Goal: Task Accomplishment & Management: Use online tool/utility

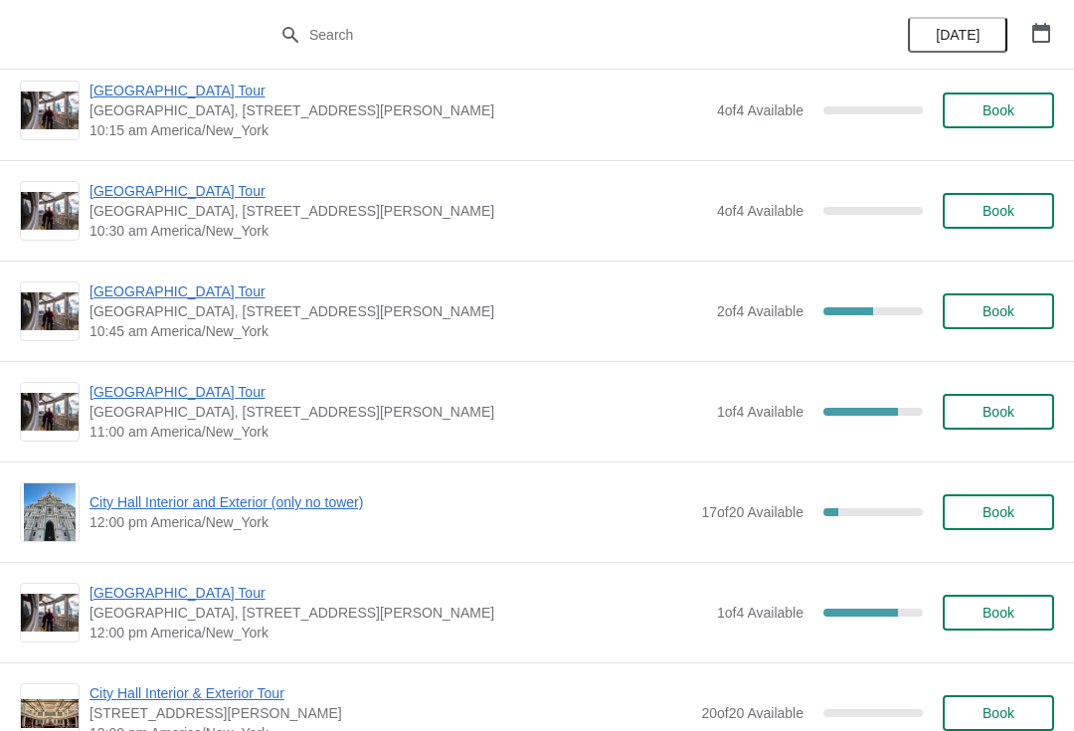
scroll to position [2659, 0]
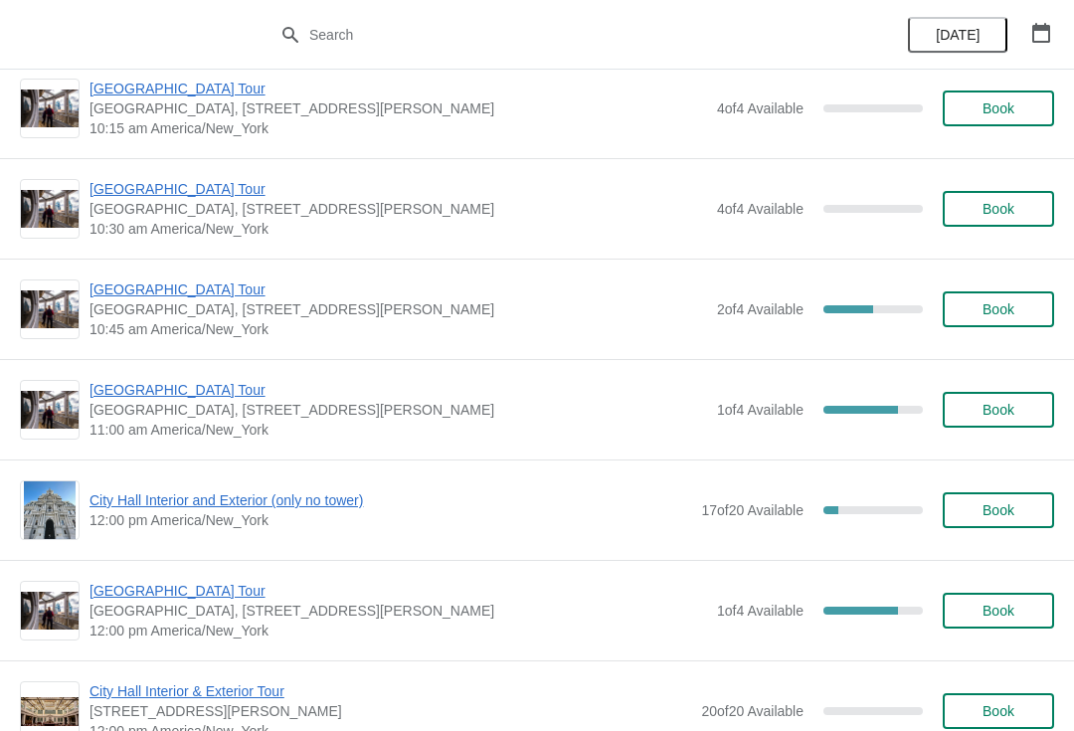
click at [1006, 494] on button "Book" at bounding box center [998, 510] width 111 height 36
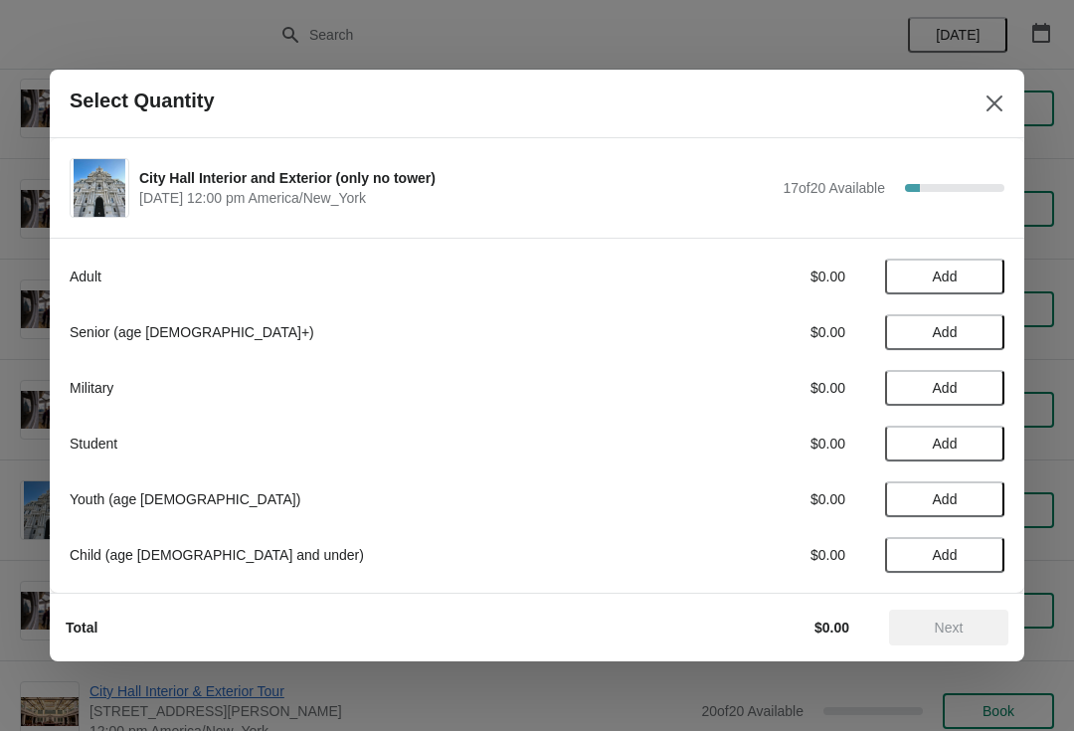
click at [977, 337] on span "Add" at bounding box center [945, 332] width 84 height 16
click at [986, 323] on icon at bounding box center [978, 332] width 21 height 21
click at [940, 627] on span "Next" at bounding box center [949, 627] width 29 height 16
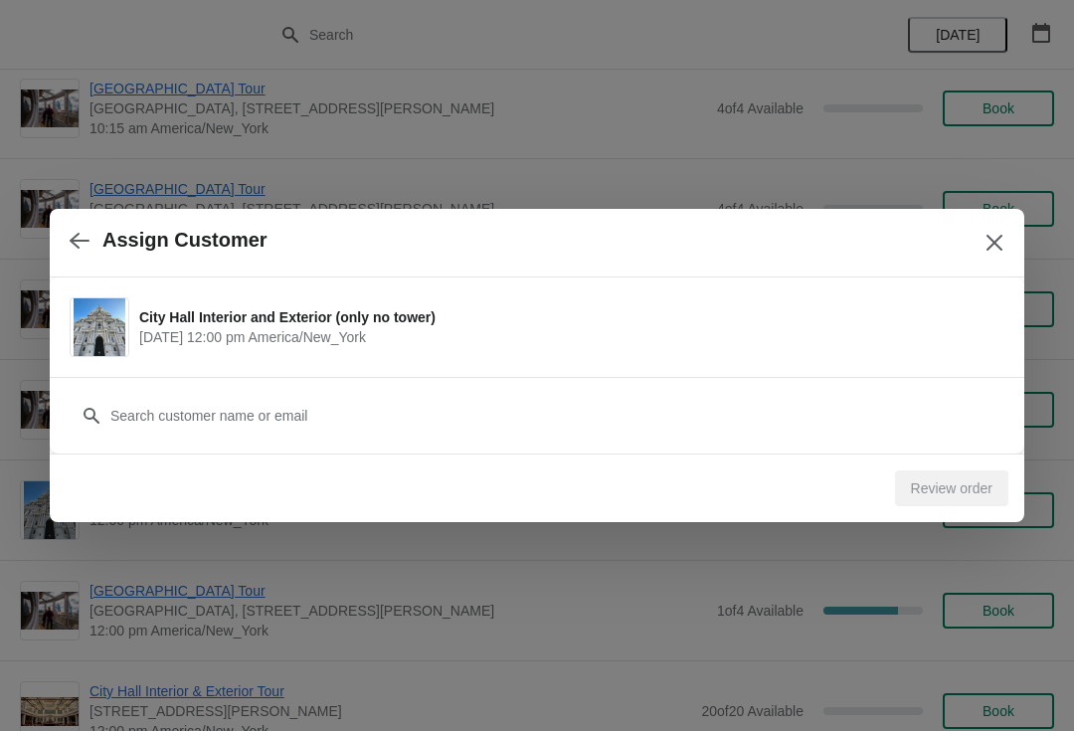
click at [492, 443] on div "Customer" at bounding box center [537, 415] width 974 height 77
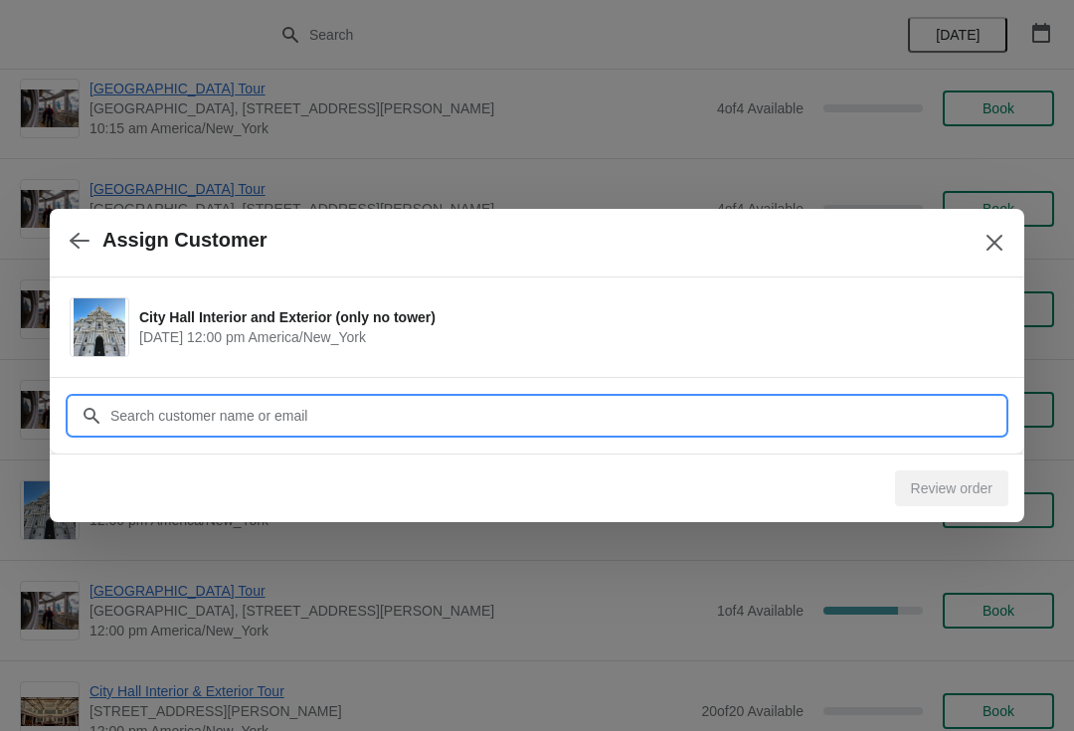
click at [493, 414] on input "Customer" at bounding box center [556, 416] width 895 height 36
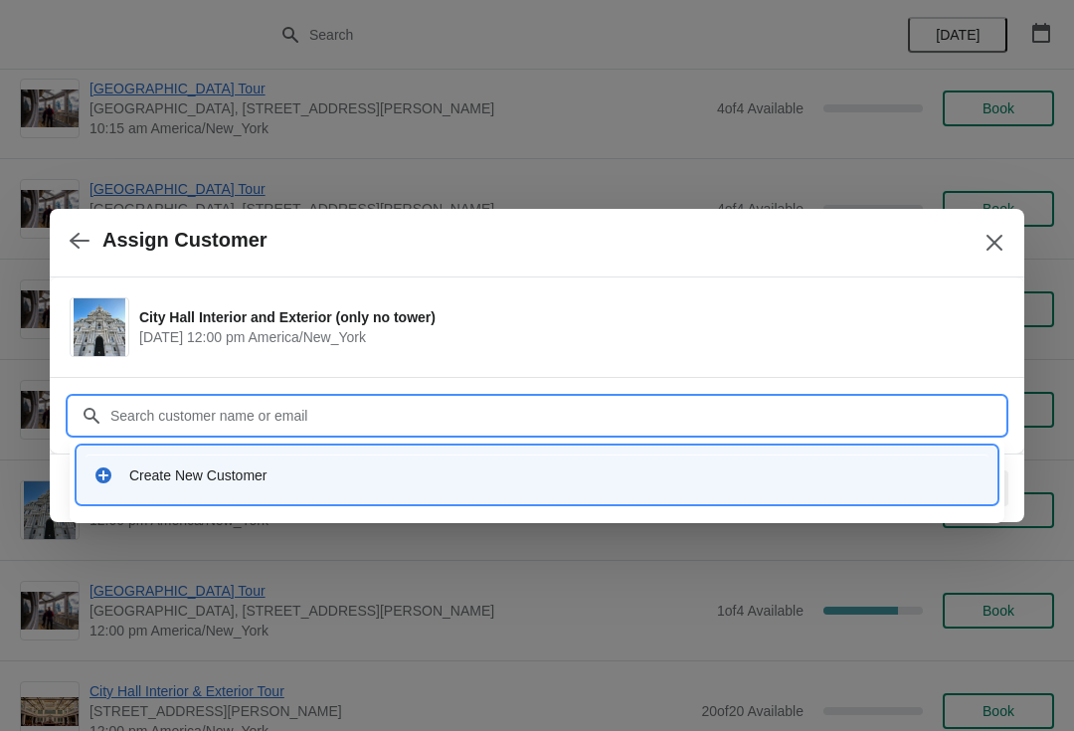
click at [438, 486] on div "Create New Customer" at bounding box center [537, 474] width 903 height 41
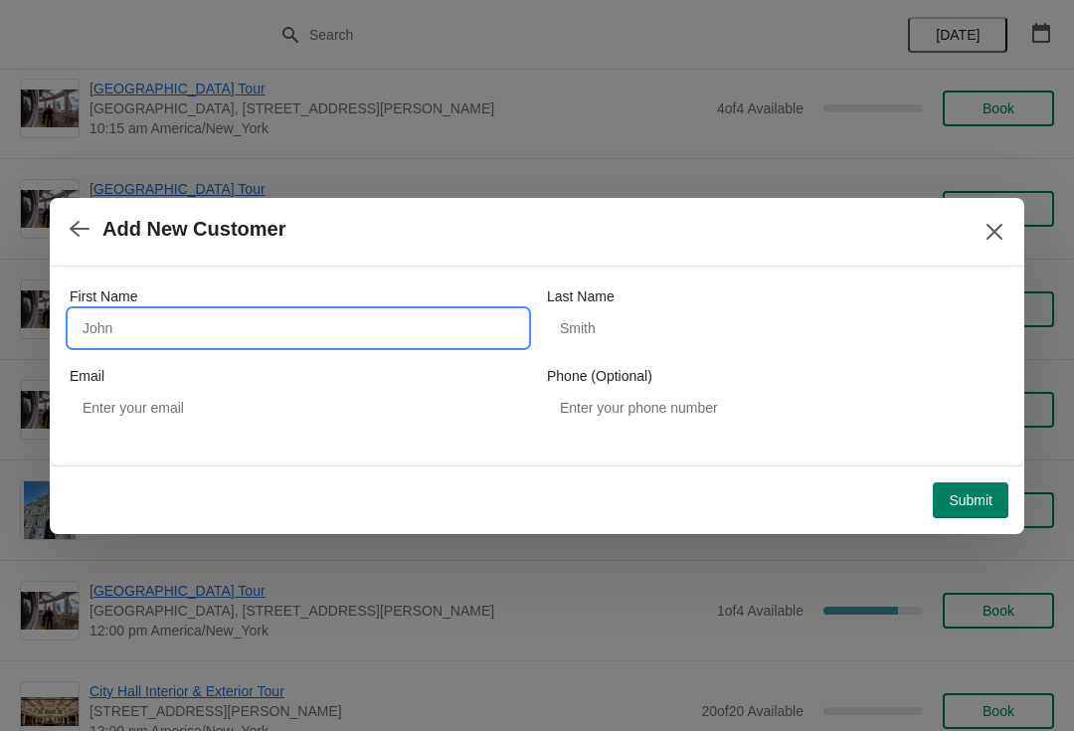
click at [234, 336] on input "First Name" at bounding box center [298, 328] width 457 height 36
type input "Rich"
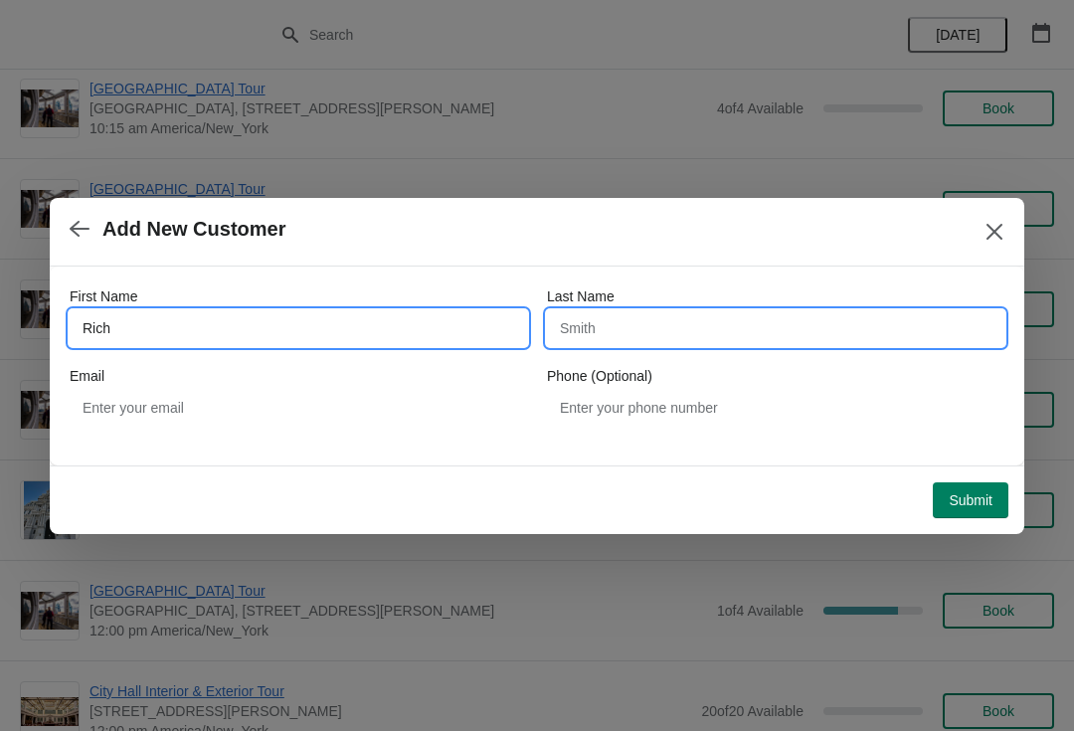
click at [641, 322] on input "Last Name" at bounding box center [775, 328] width 457 height 36
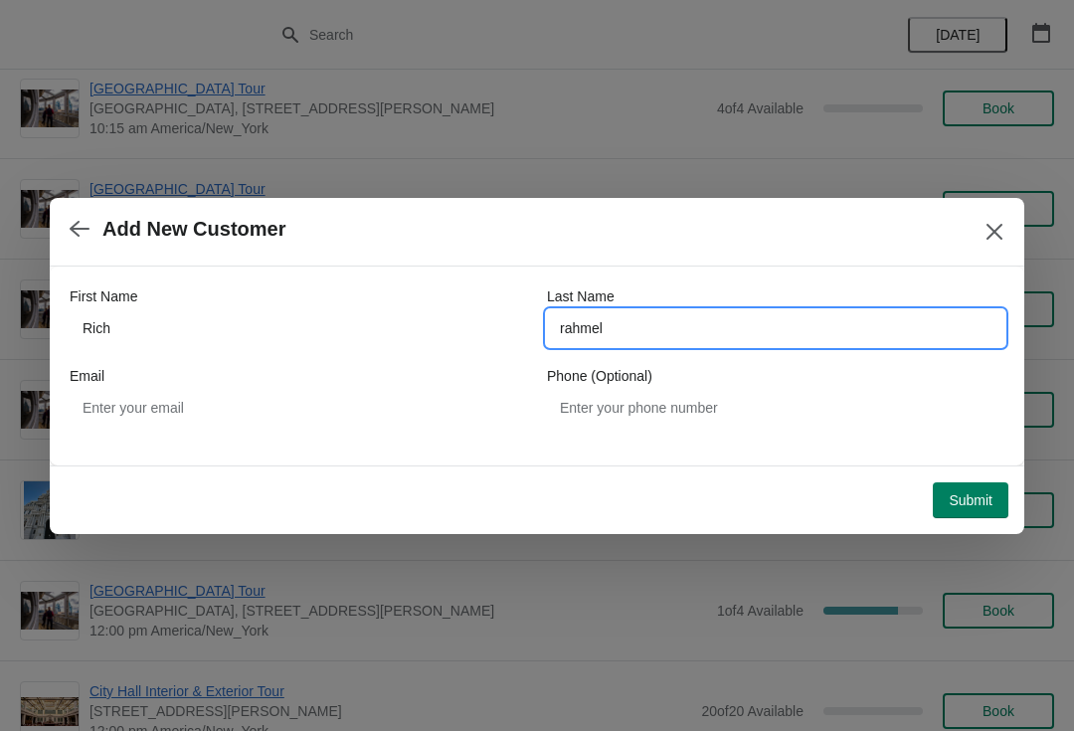
type input "rahmel"
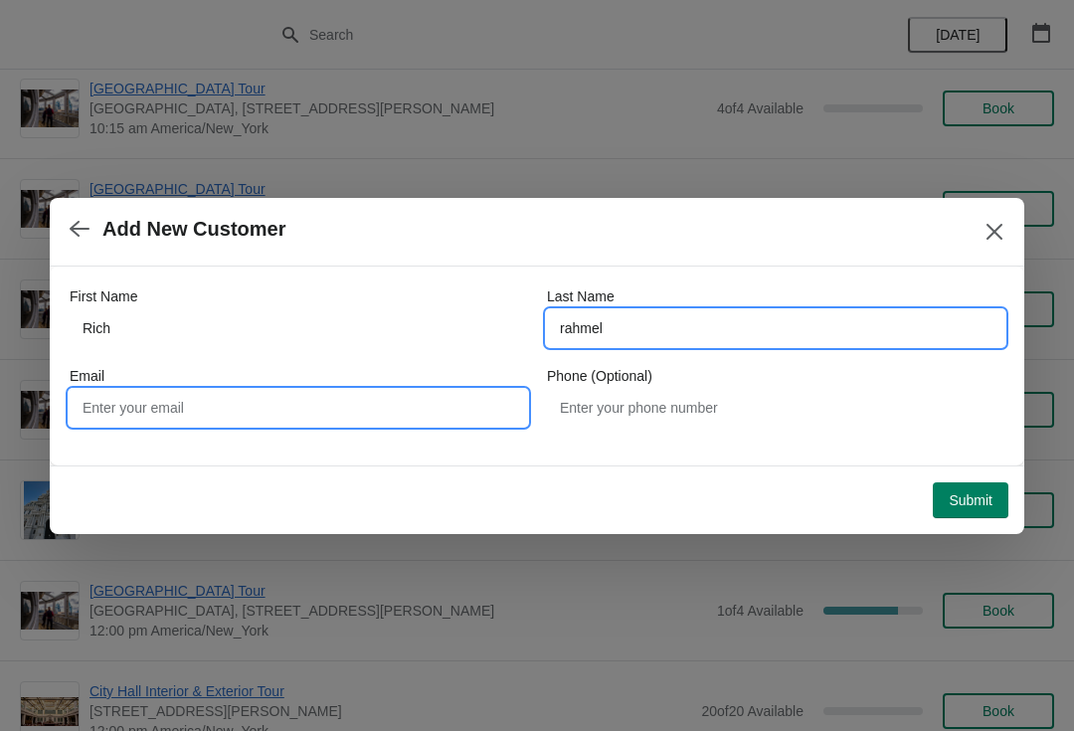
click at [258, 392] on input "Email" at bounding box center [298, 408] width 457 height 36
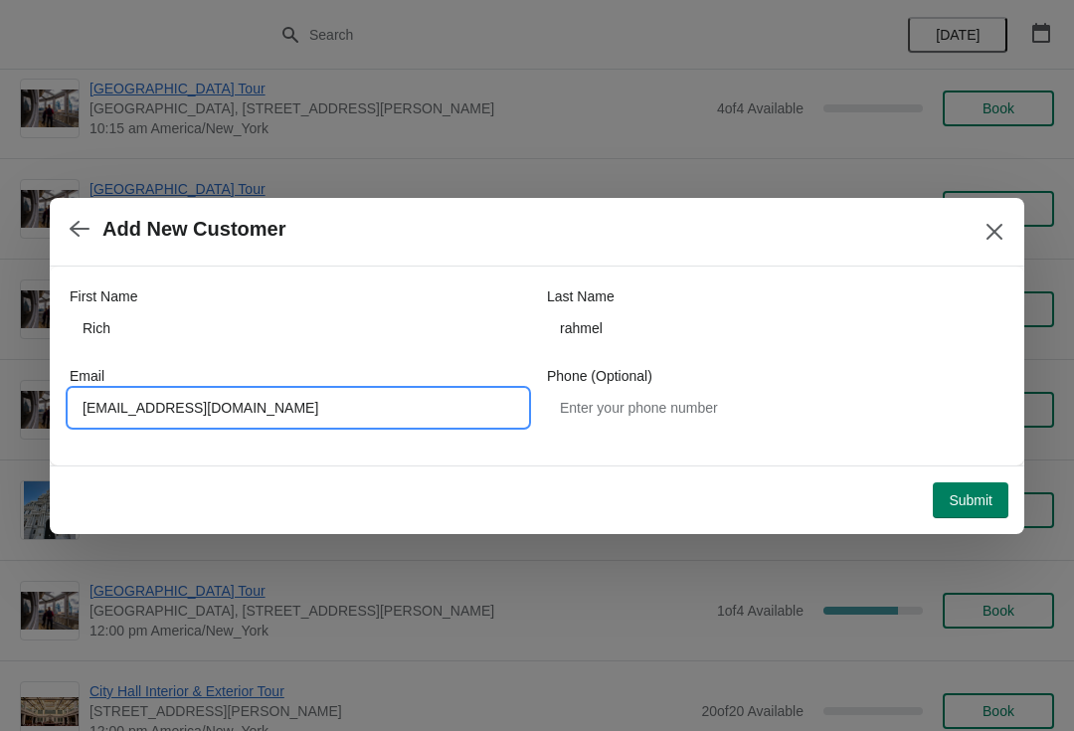
type input "rrfamilyhistory@yahoo.com"
click at [979, 496] on span "Submit" at bounding box center [971, 500] width 44 height 16
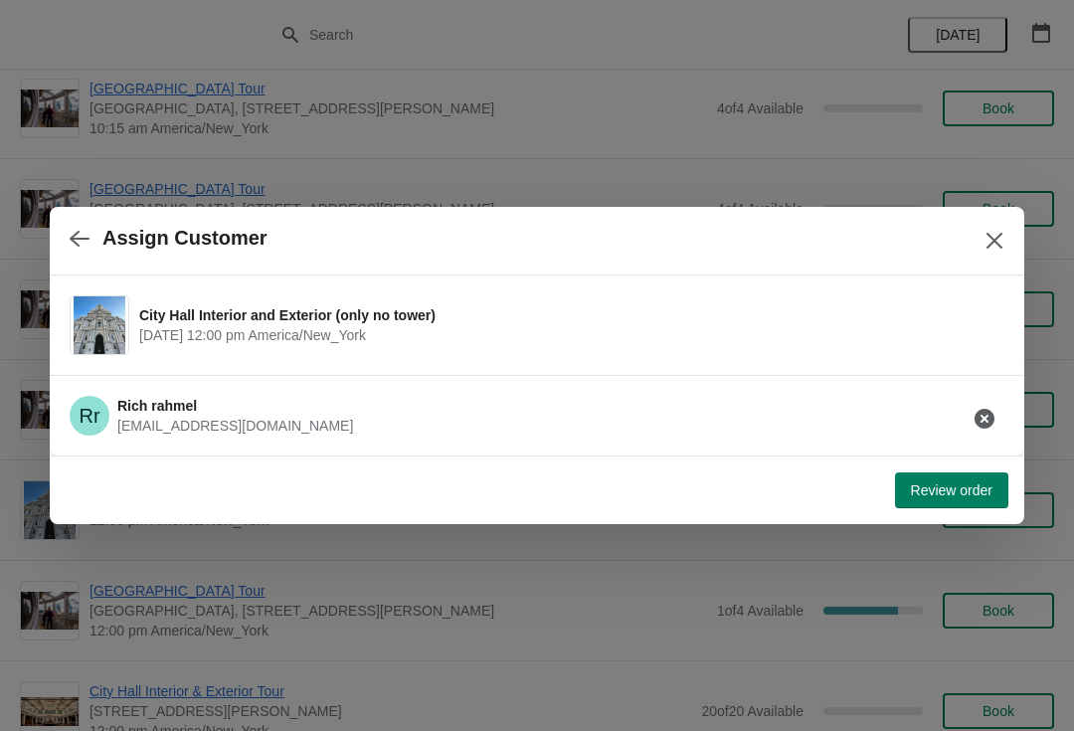
click at [973, 479] on button "Review order" at bounding box center [951, 490] width 113 height 36
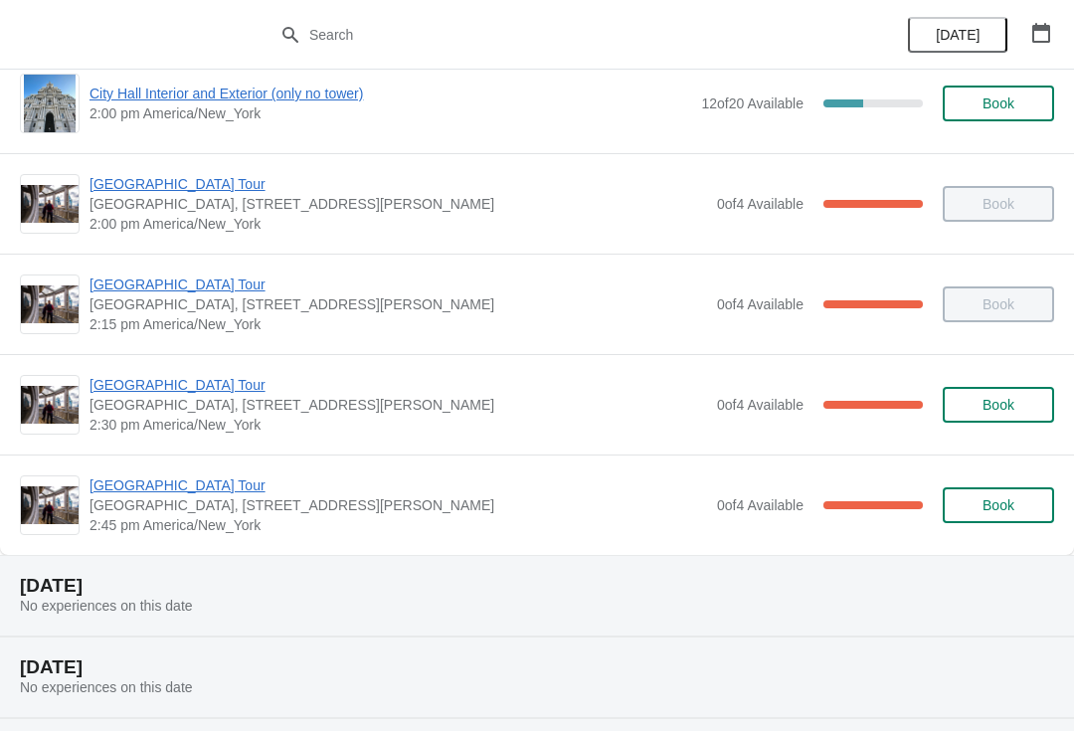
scroll to position [1646, 0]
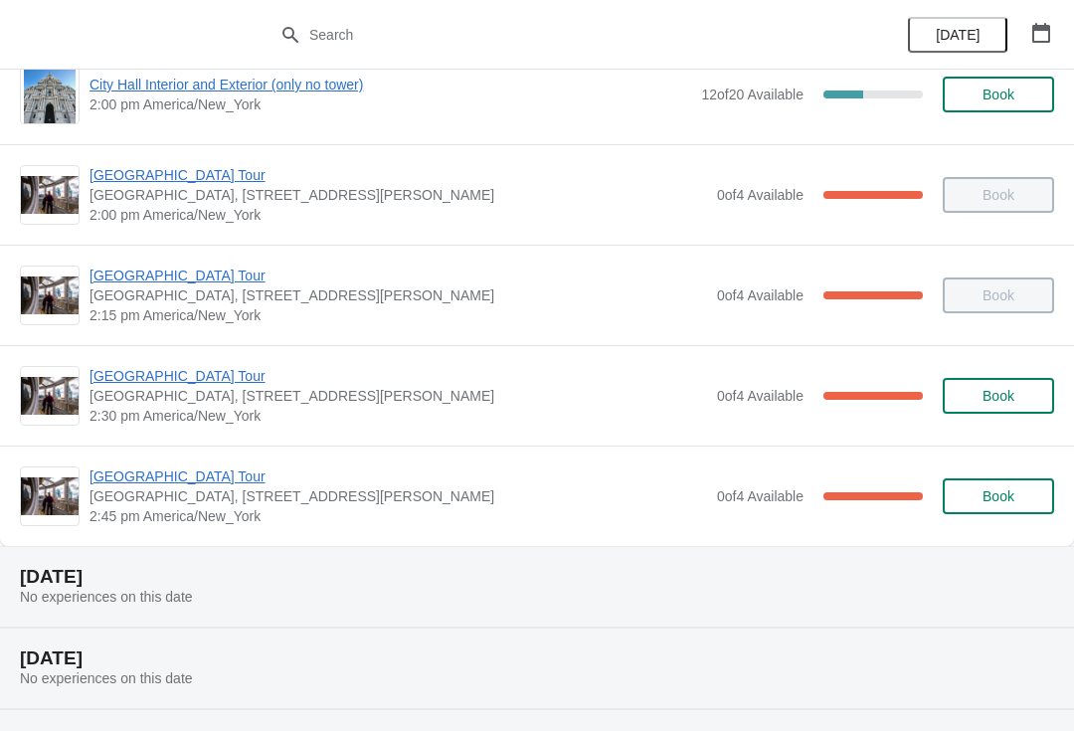
click at [201, 461] on div "City Hall Tower Tour City Hall Visitor Center, 1400 John F Kennedy Boulevard Su…" at bounding box center [537, 495] width 1074 height 100
click at [176, 477] on span "City Hall Tower Tour" at bounding box center [397, 476] width 617 height 20
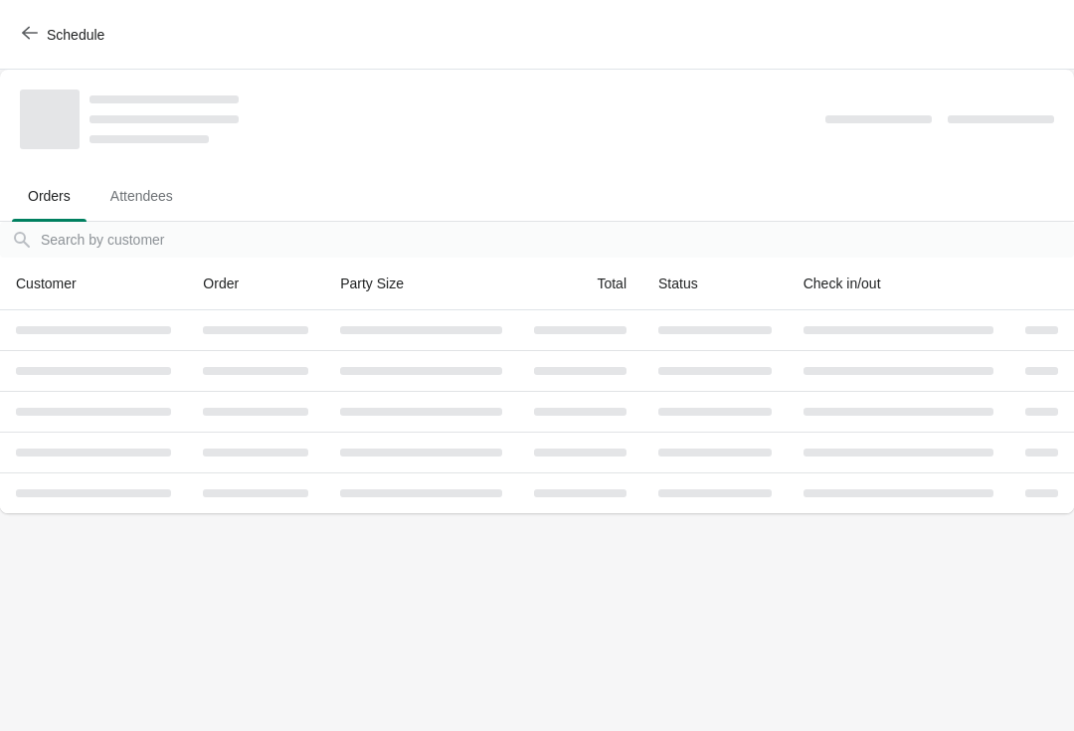
scroll to position [0, 0]
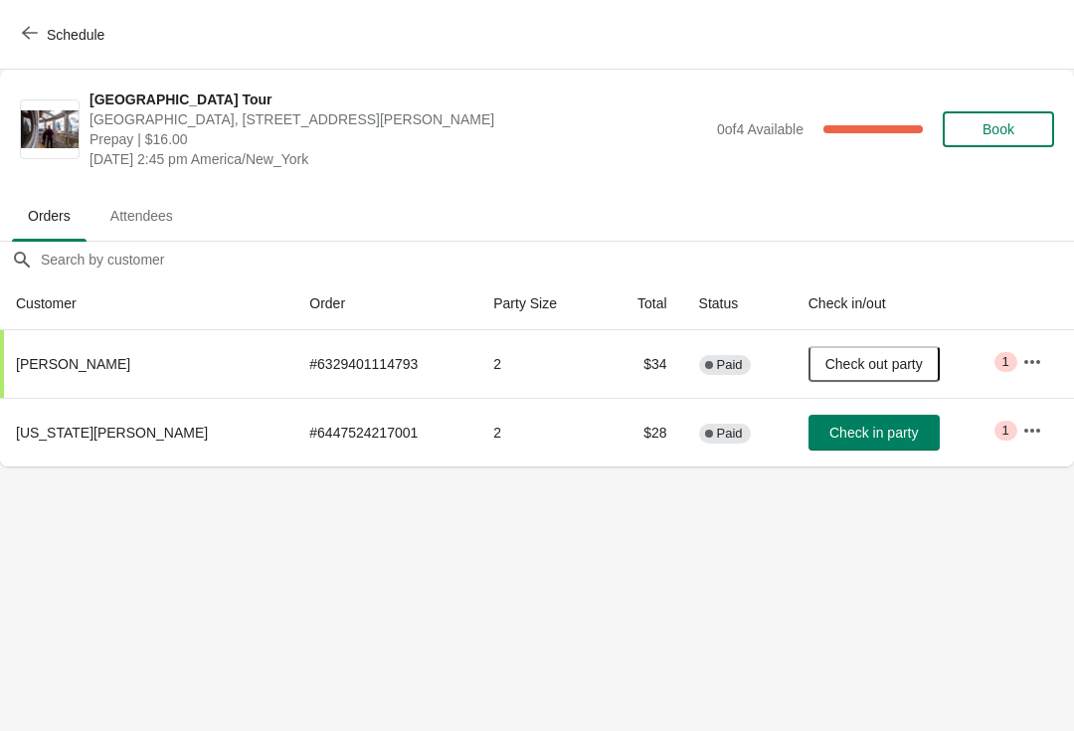
click at [50, 29] on span "Schedule" at bounding box center [76, 35] width 58 height 16
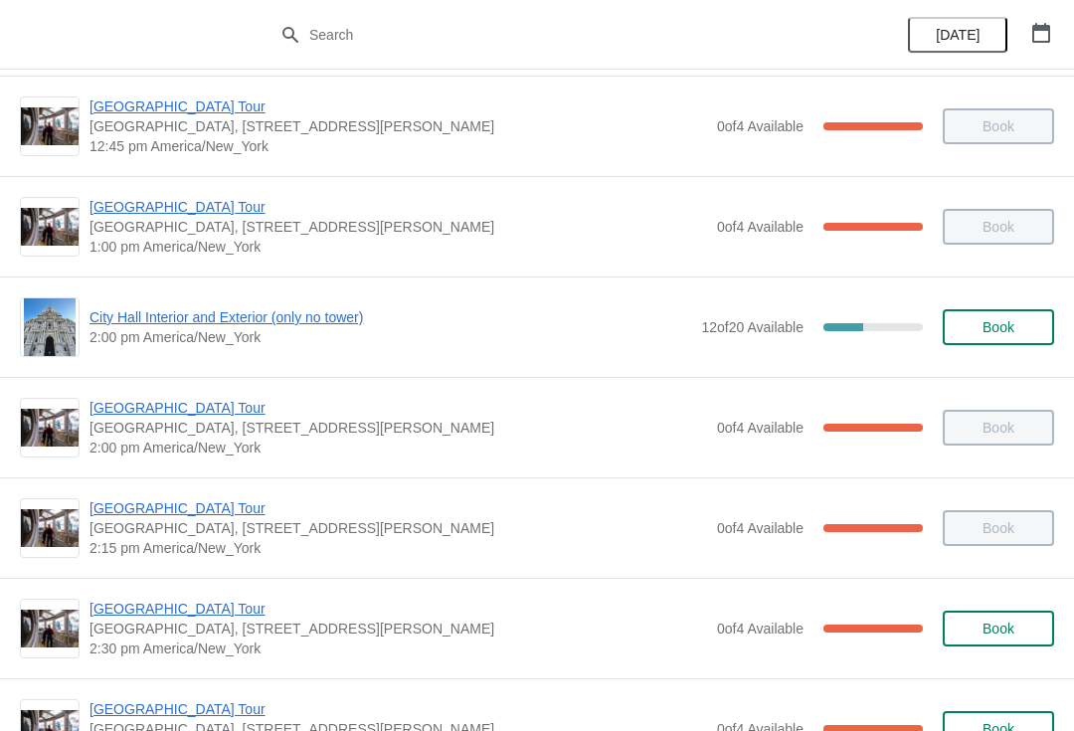
scroll to position [1423, 0]
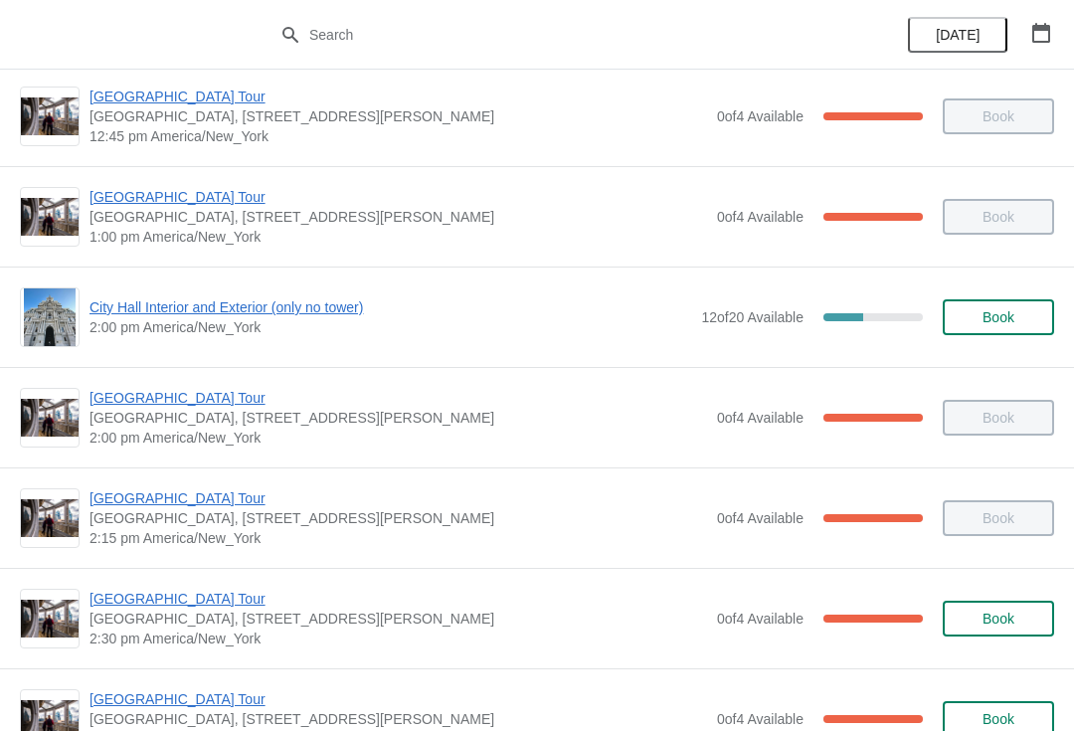
click at [207, 607] on span "City Hall Tower Tour" at bounding box center [397, 599] width 617 height 20
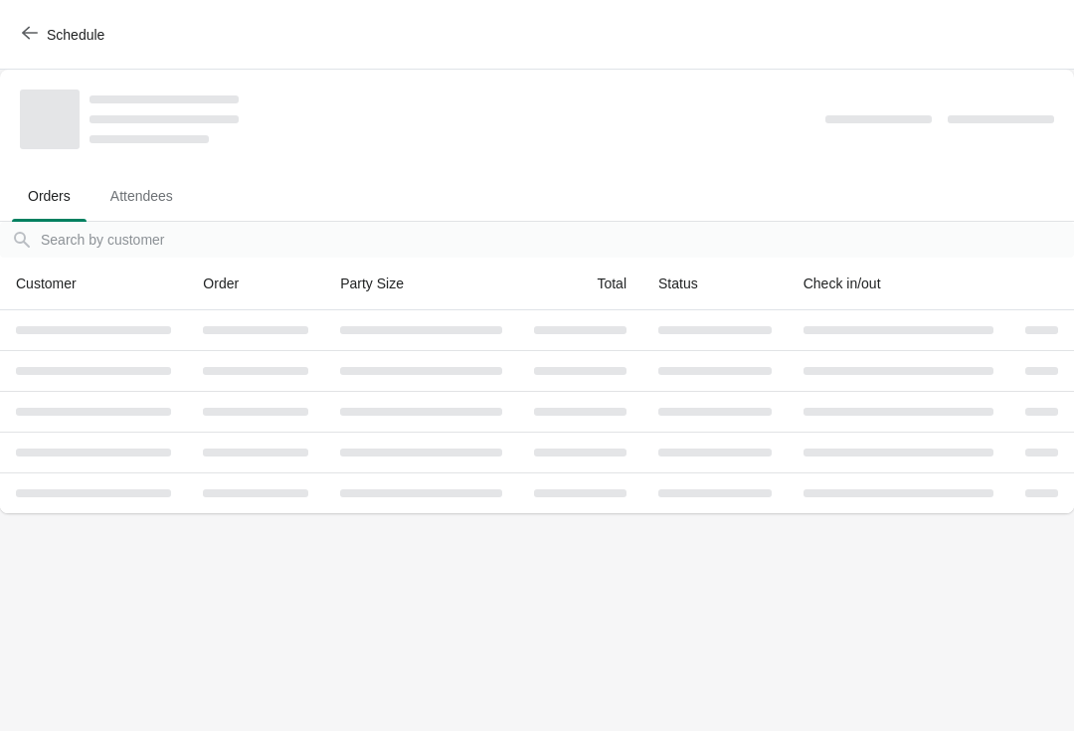
scroll to position [0, 0]
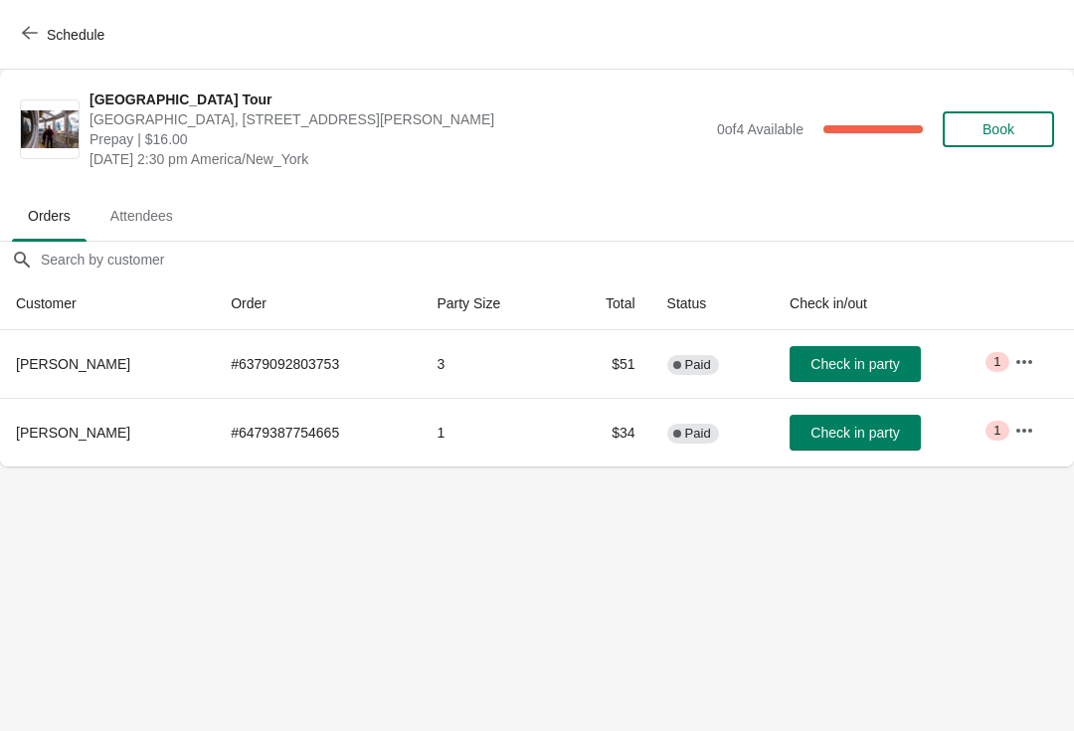
click at [901, 346] on button "Check in party" at bounding box center [854, 364] width 131 height 36
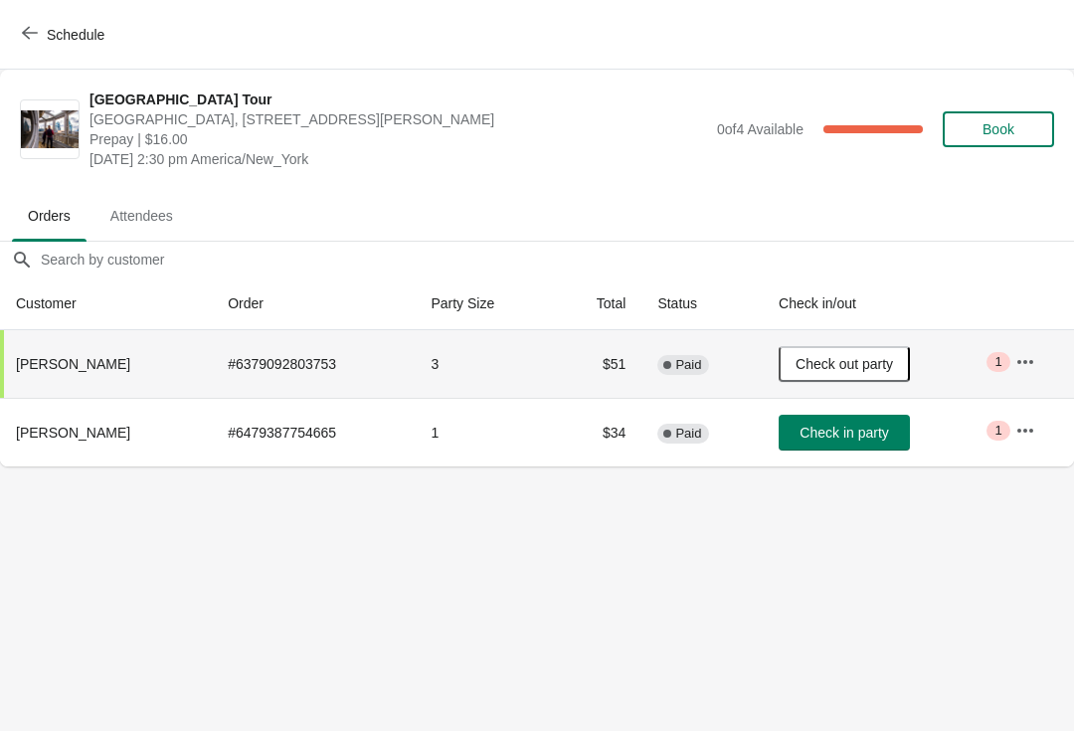
click at [860, 366] on span "Check out party" at bounding box center [843, 364] width 97 height 16
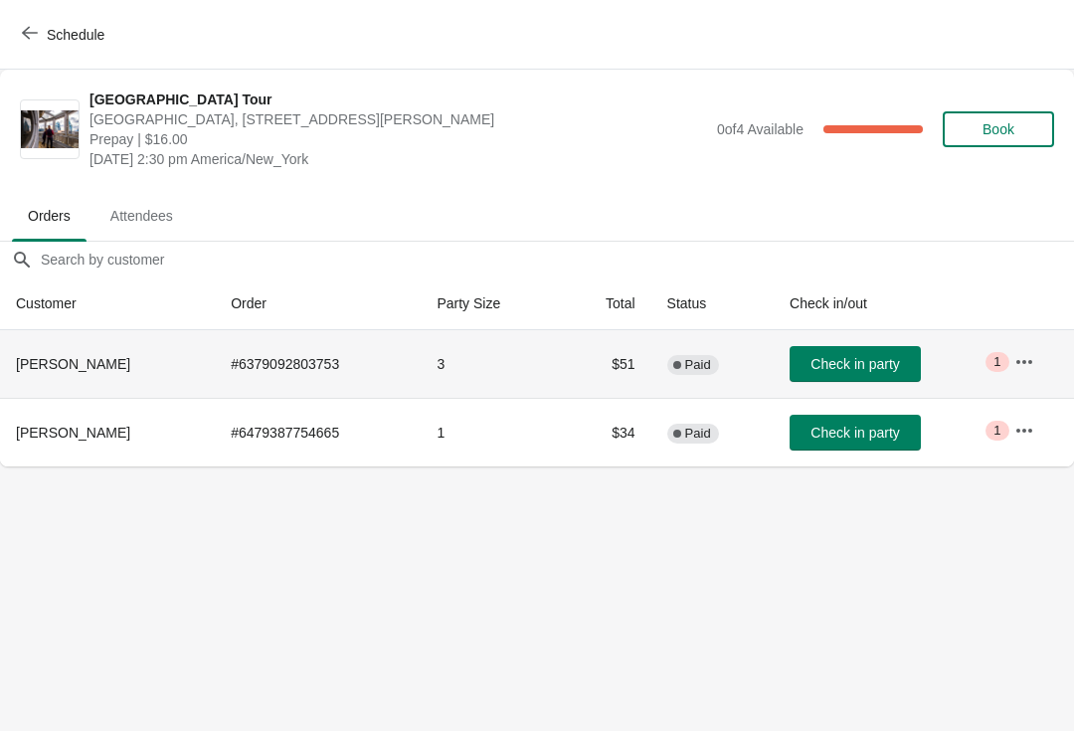
click at [884, 366] on span "Check in party" at bounding box center [854, 364] width 88 height 16
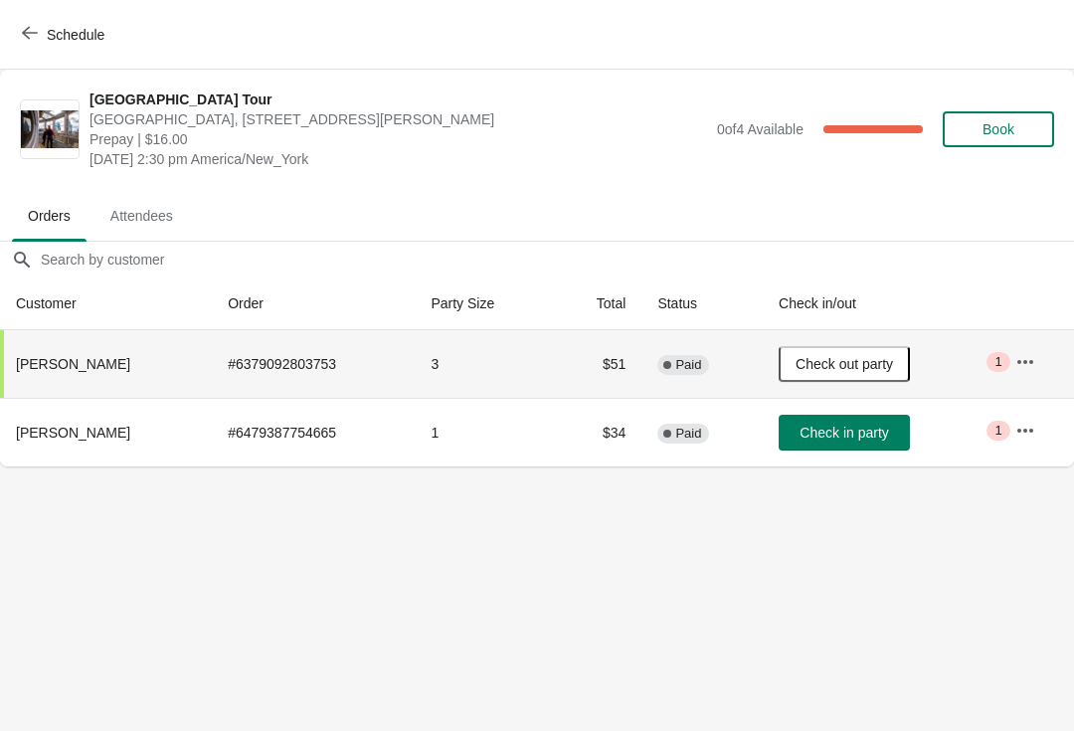
click at [53, 21] on button "Schedule" at bounding box center [65, 35] width 110 height 36
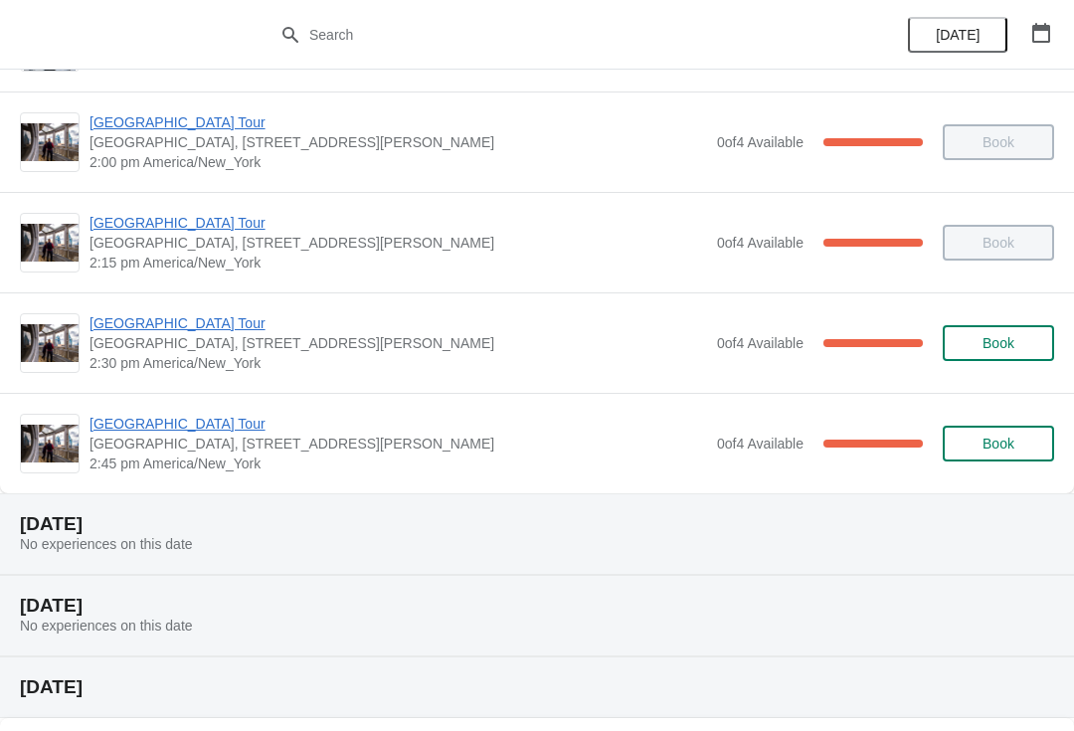
scroll to position [1700, 0]
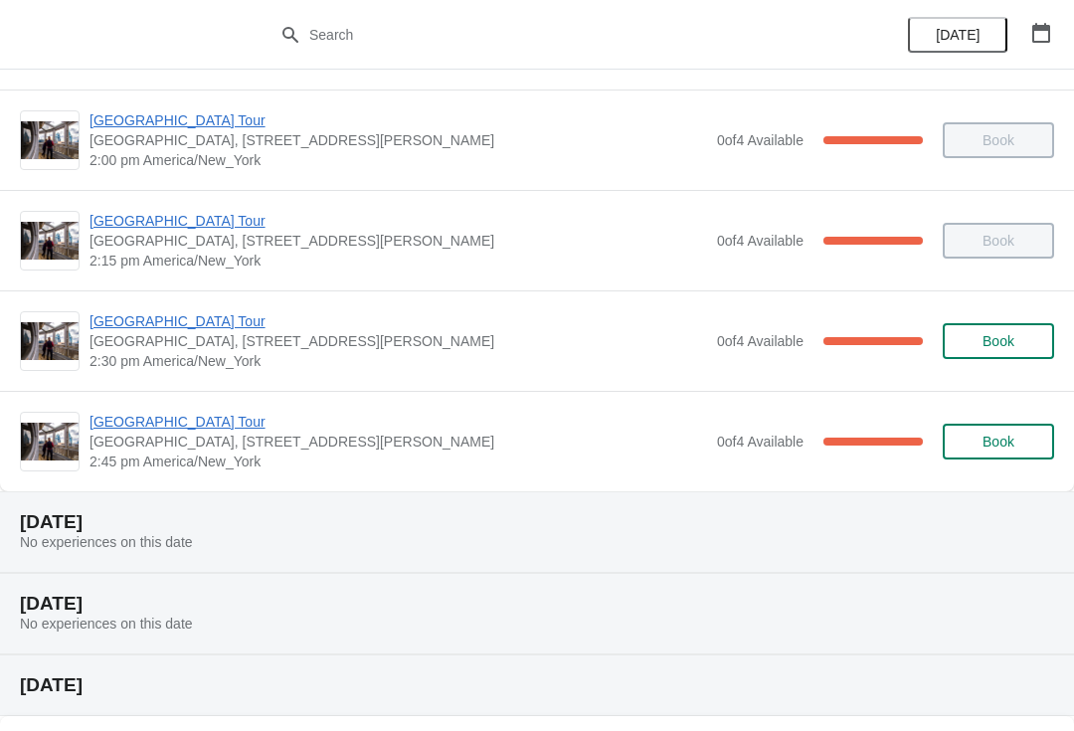
click at [182, 419] on span "City Hall Tower Tour" at bounding box center [397, 422] width 617 height 20
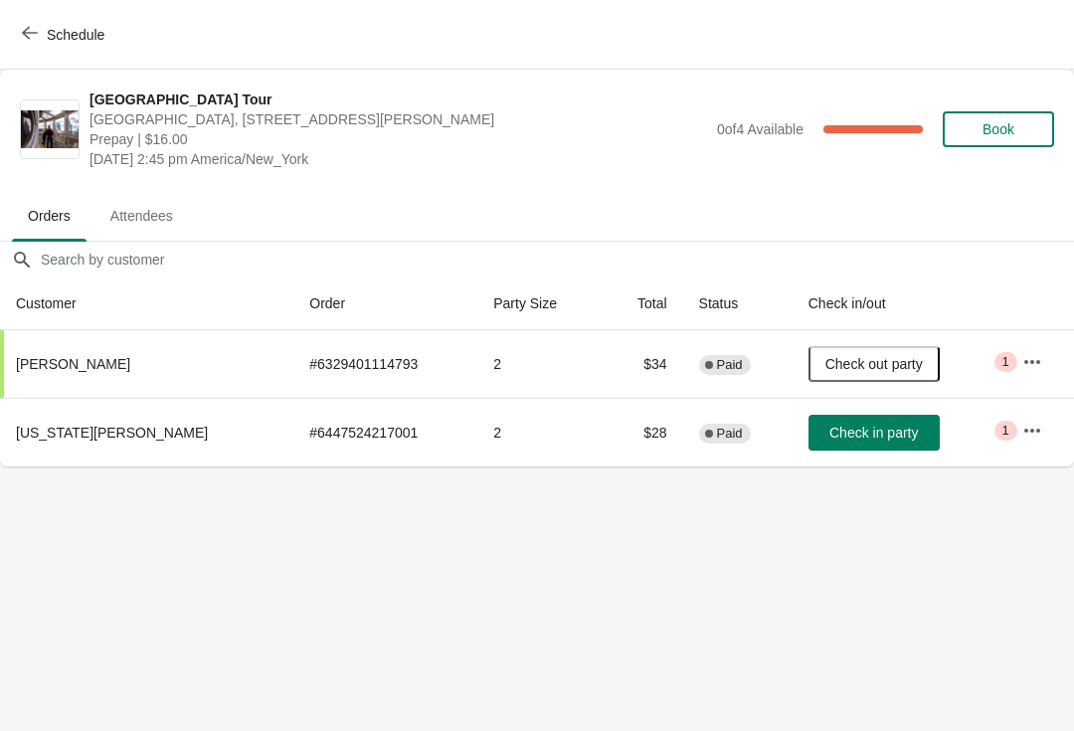
click at [12, 39] on button "Schedule" at bounding box center [65, 35] width 110 height 36
